Goal: Information Seeking & Learning: Learn about a topic

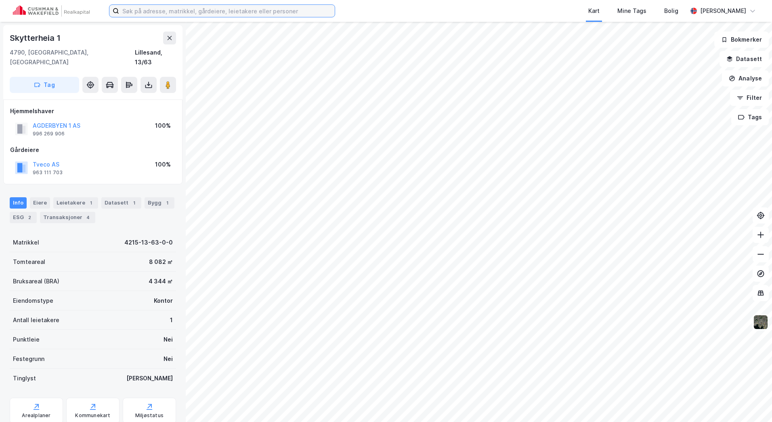
click at [162, 8] on input at bounding box center [227, 11] width 216 height 12
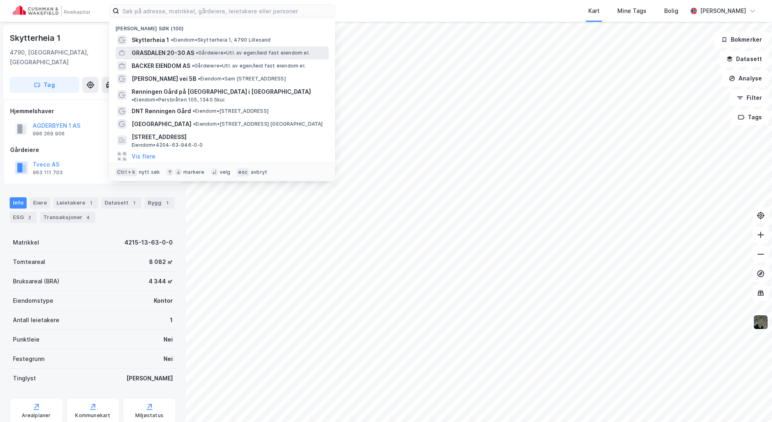
click at [162, 47] on div "GRASDALEN 20-30 AS • Gårdeiere • Utl. av egen/leid fast eiendom el." at bounding box center [221, 52] width 213 height 13
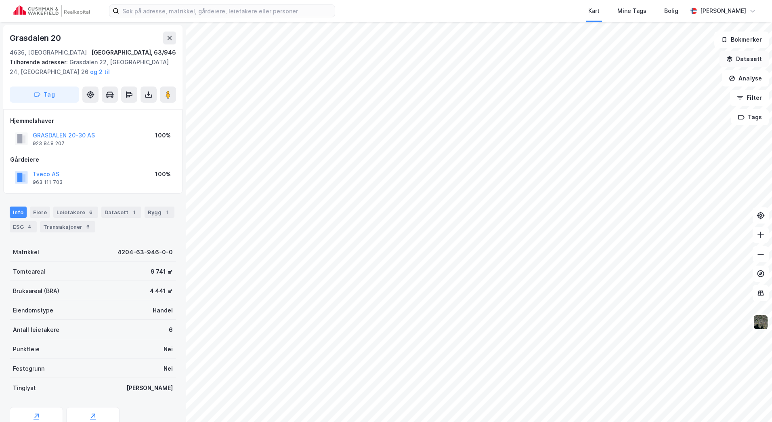
click at [759, 61] on button "Datasett" at bounding box center [744, 59] width 49 height 16
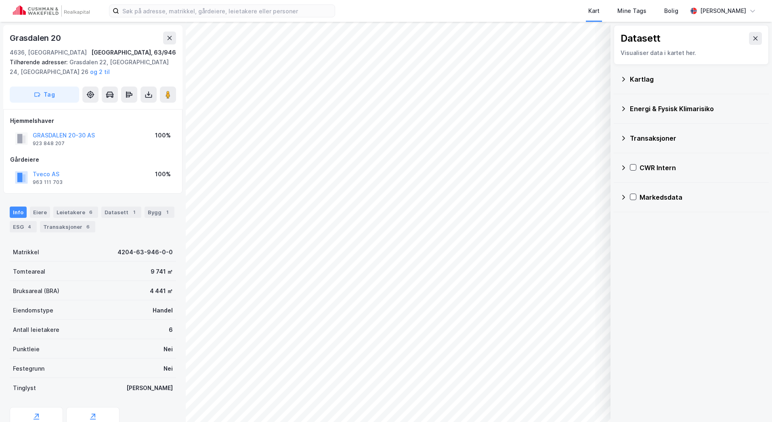
click at [625, 167] on icon at bounding box center [623, 167] width 6 height 6
click at [644, 207] on icon at bounding box center [644, 206] width 4 height 3
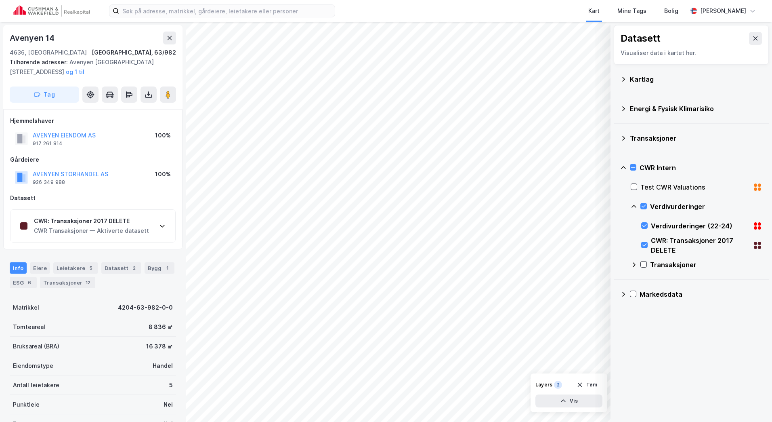
click at [152, 232] on div "CWR: Transaksjoner 2017 DELETE CWR Transaksjoner — Aktiverte datasett" at bounding box center [92, 226] width 165 height 32
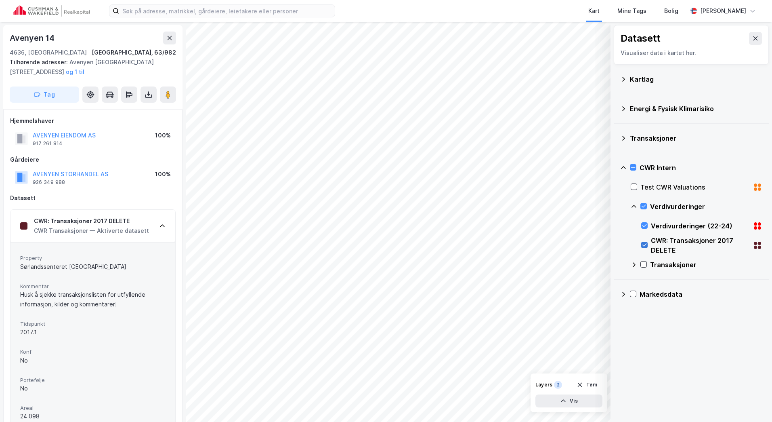
click at [643, 242] on icon at bounding box center [645, 245] width 6 height 6
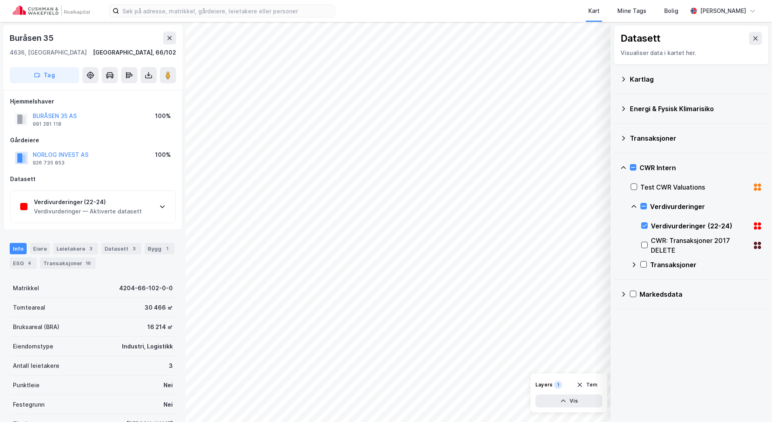
click at [151, 207] on div "Verdivurderinger (22-24) Verdivurderinger — Aktiverte datasett" at bounding box center [92, 207] width 165 height 32
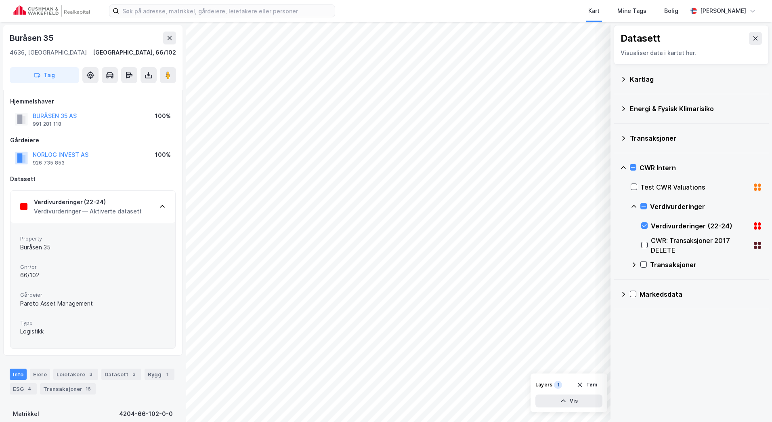
click at [151, 207] on div "Verdivurderinger (22-24) Verdivurderinger — Aktiverte datasett" at bounding box center [92, 207] width 165 height 32
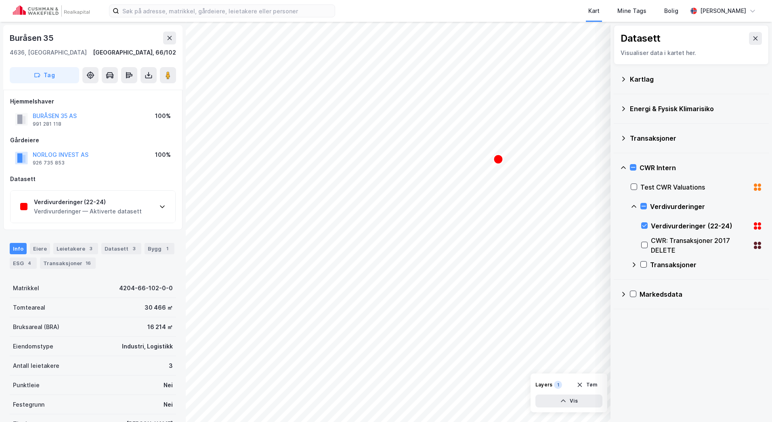
click at [109, 205] on div "Verdivurderinger (22-24)" at bounding box center [88, 202] width 108 height 10
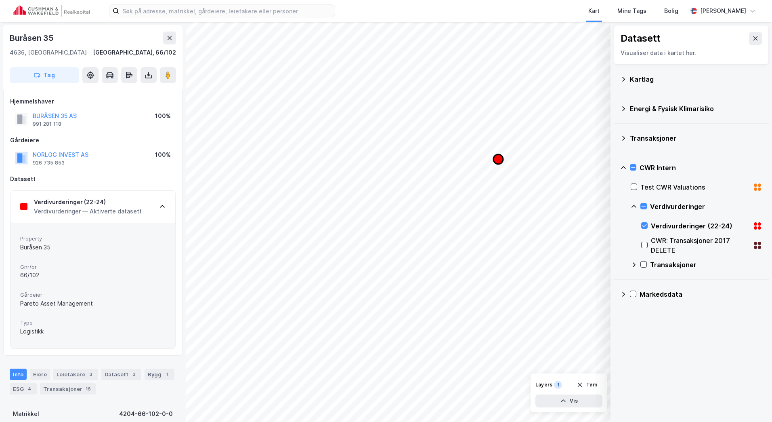
click at [496, 159] on icon "Map marker" at bounding box center [498, 159] width 10 height 10
